Goal: Information Seeking & Learning: Learn about a topic

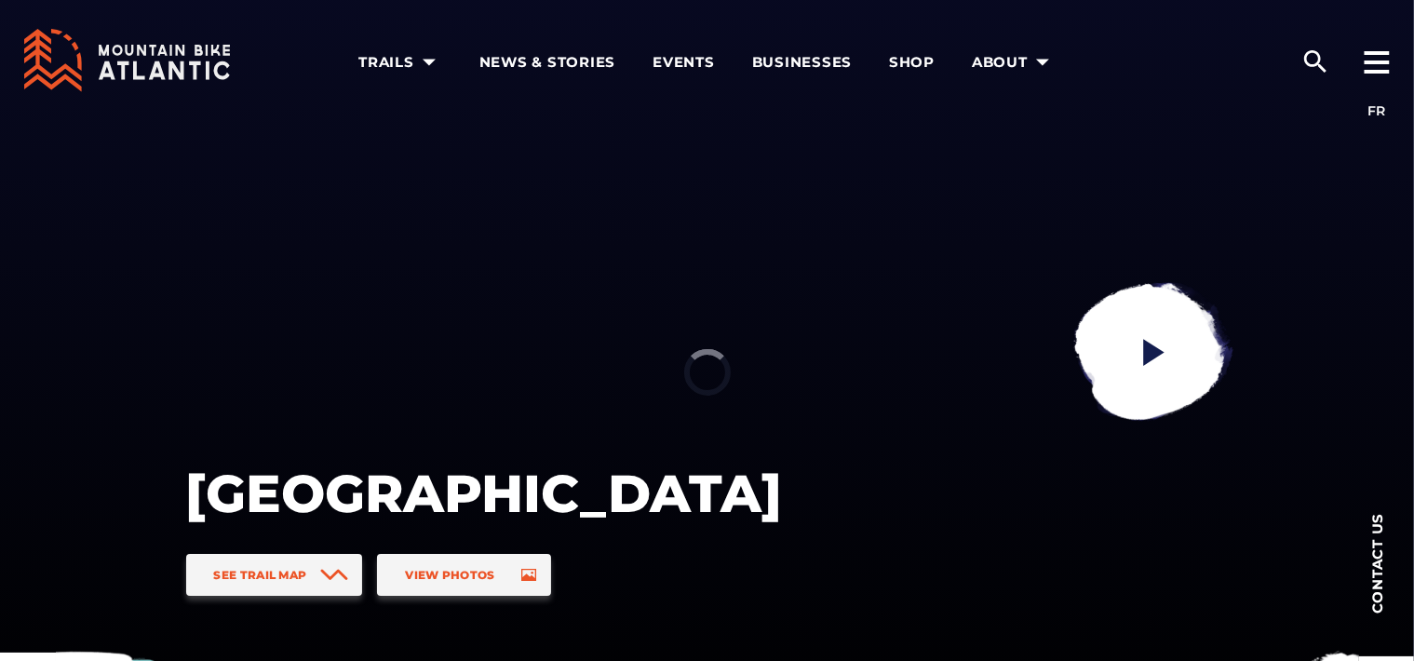
scroll to position [93, 0]
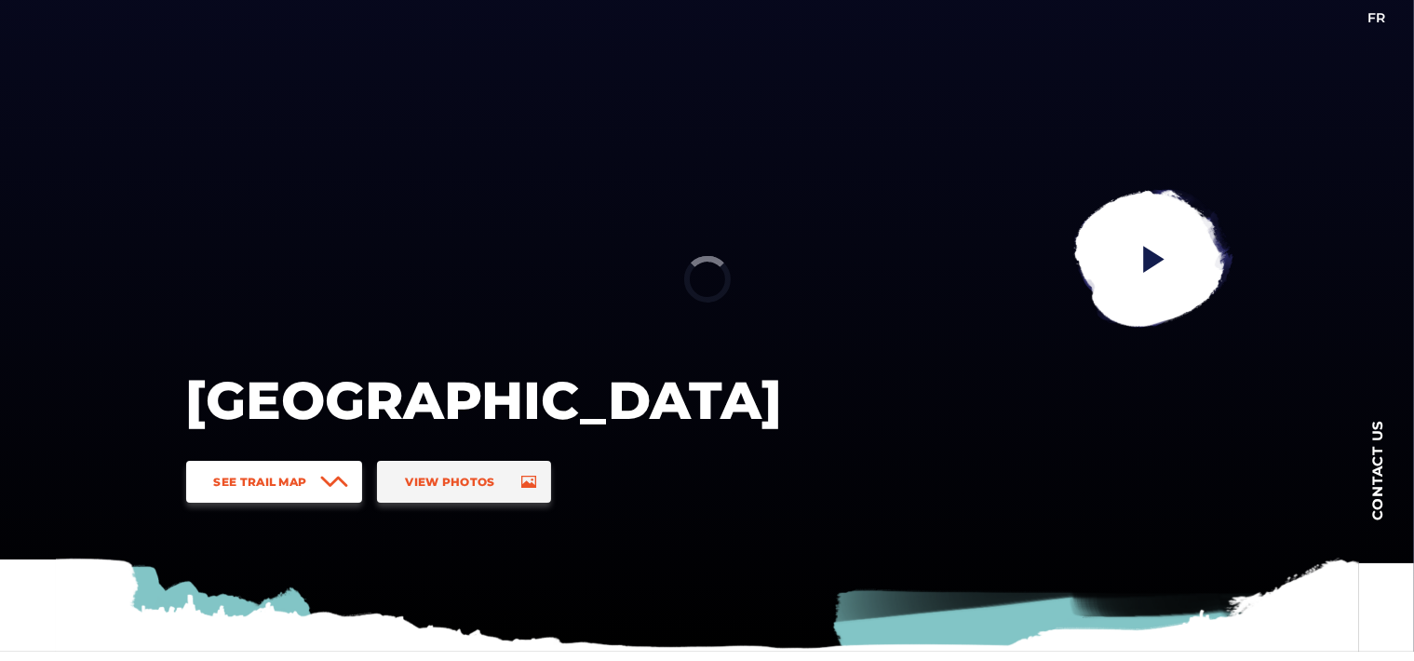
click at [274, 487] on span "See Trail Map" at bounding box center [260, 482] width 93 height 14
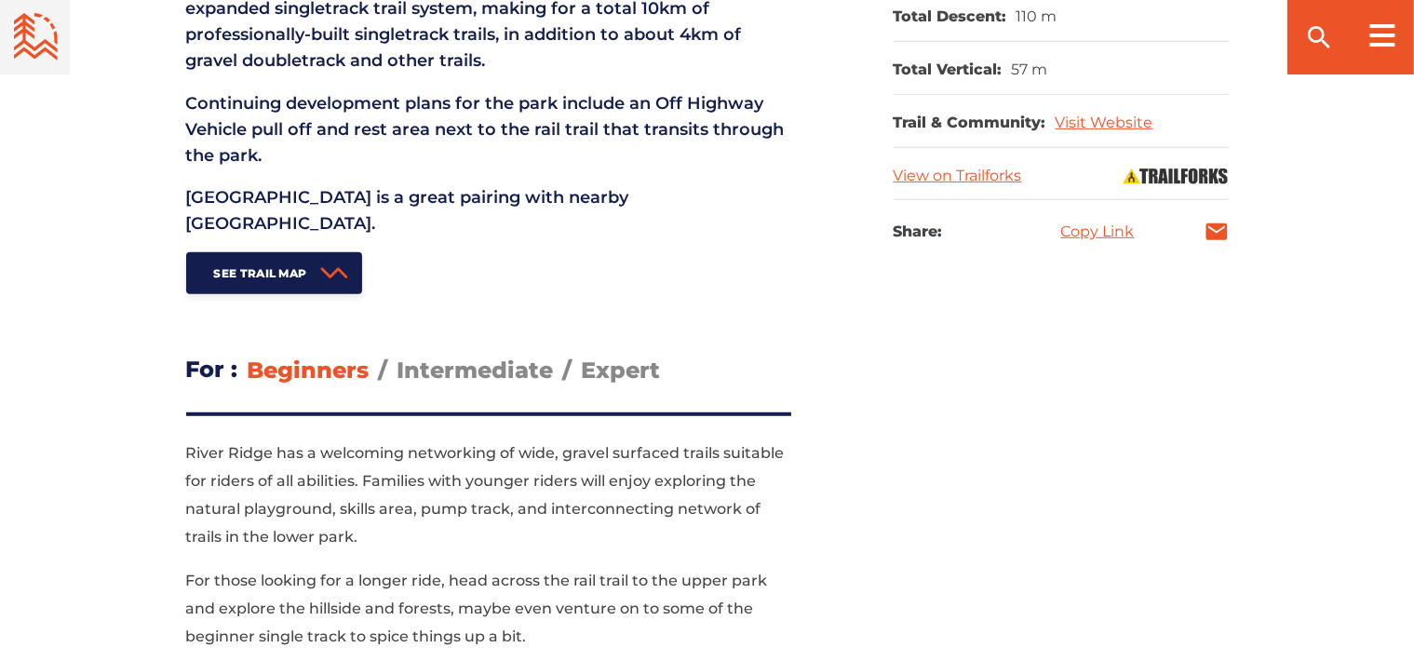
scroll to position [2414, 0]
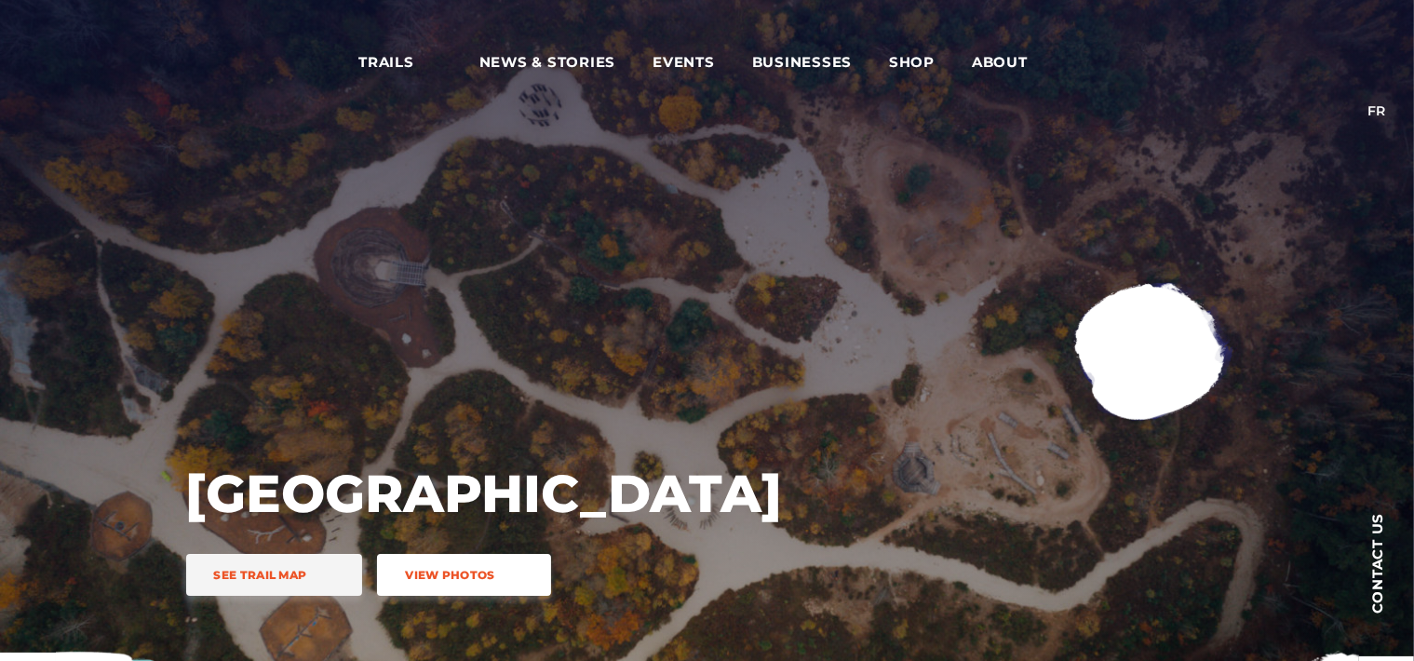
click at [473, 579] on span "View Photos" at bounding box center [449, 575] width 89 height 14
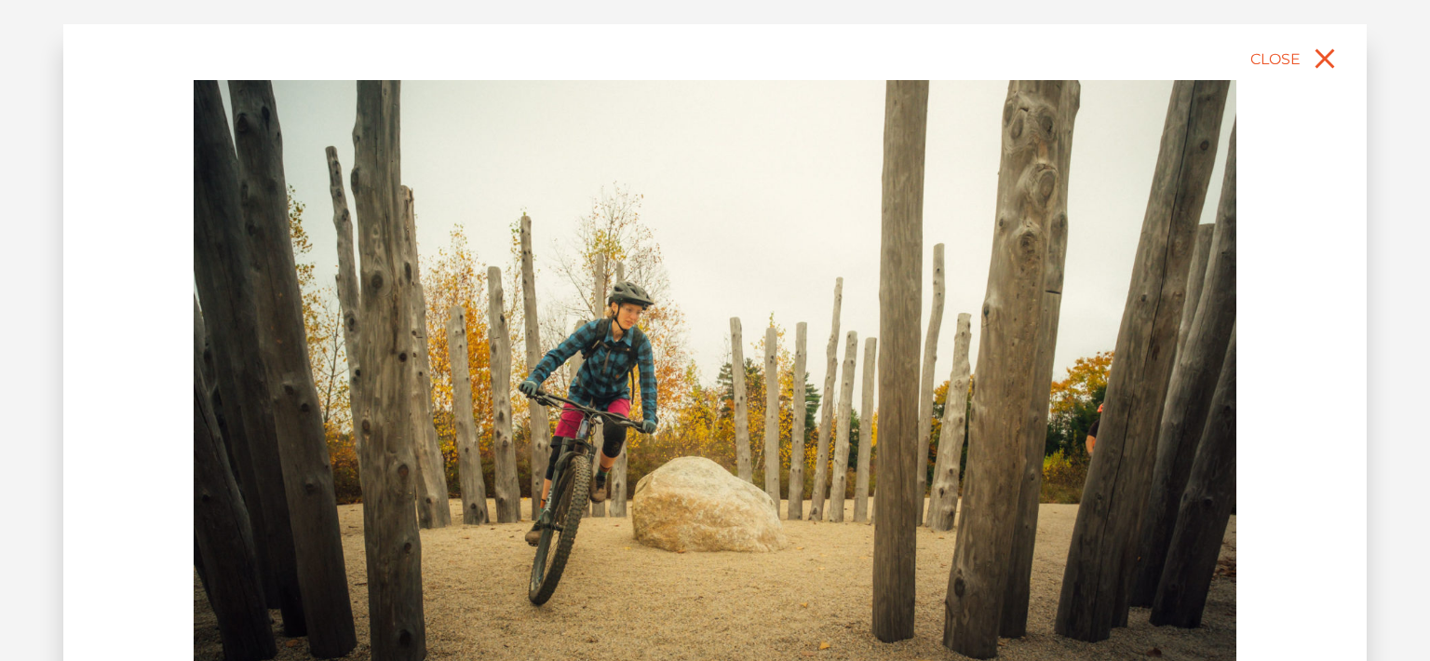
click at [1015, 397] on img at bounding box center [715, 406] width 1042 height 652
click at [979, 389] on img at bounding box center [715, 406] width 1042 height 652
click at [1315, 495] on div "slide 2 of 11" at bounding box center [714, 451] width 1303 height 854
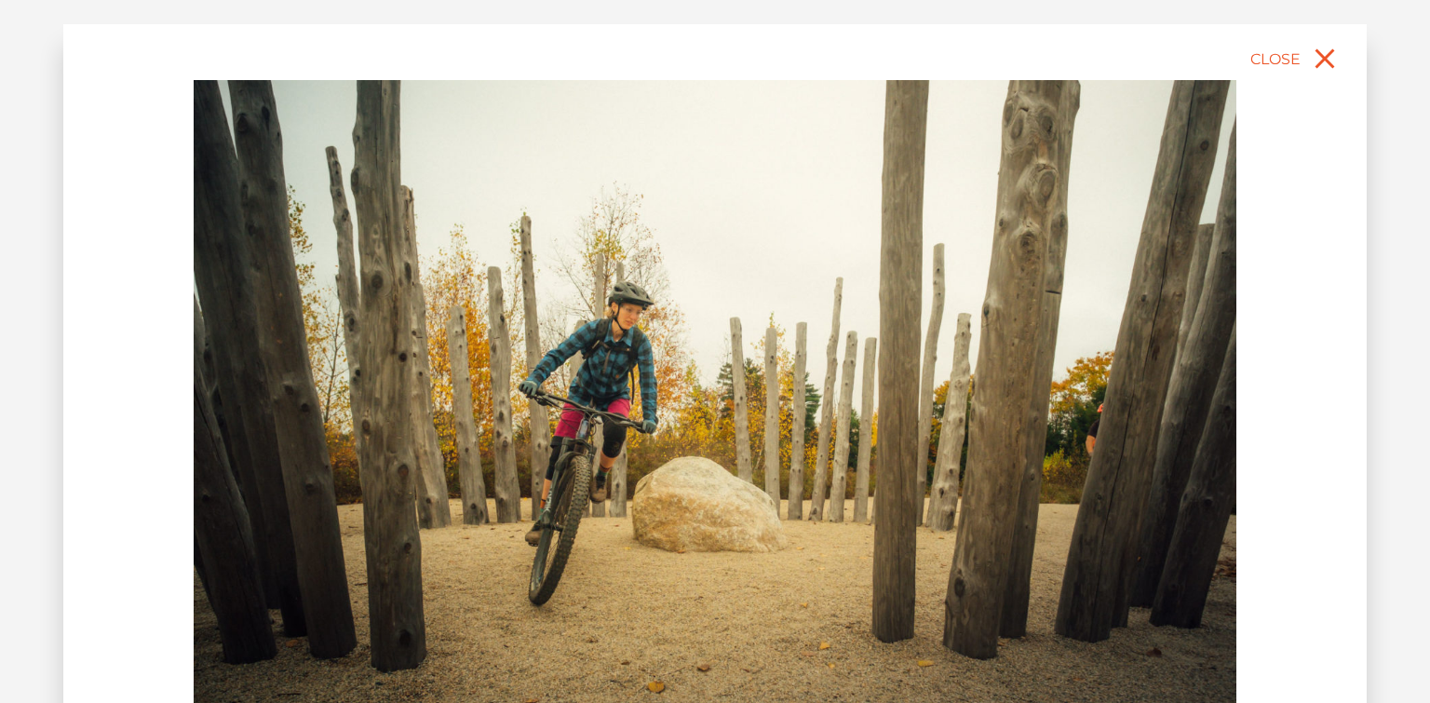
click at [1098, 497] on img at bounding box center [715, 406] width 1042 height 652
drag, startPoint x: 172, startPoint y: 513, endPoint x: 102, endPoint y: 356, distance: 171.2
click at [168, 508] on div "slide 2 of 11" at bounding box center [714, 451] width 1303 height 854
